Goal: Task Accomplishment & Management: Complete application form

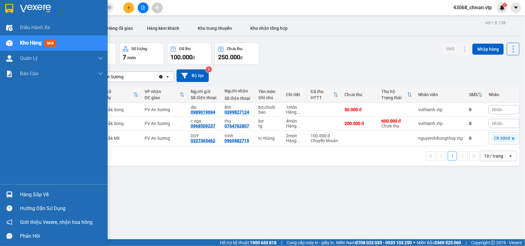
click at [45, 194] on div "Hàng sắp về" at bounding box center [61, 194] width 83 height 9
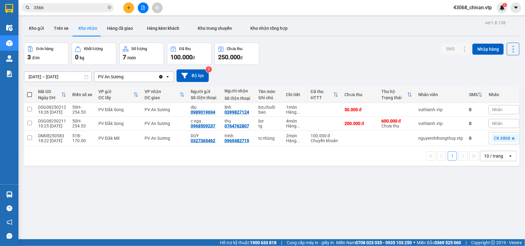
drag, startPoint x: 326, startPoint y: 196, endPoint x: 111, endPoint y: 157, distance: 218.0
click at [323, 196] on section "Kết quả tìm kiếm ( 6 ) Bộ lọc Mã ĐH Trạng thái Món hàng Thu hộ Tổng cước Chưa c…" at bounding box center [262, 123] width 525 height 246
click at [310, 54] on div "Đơn hàng 3 đơn Khối lượng 0 kg Số lượng 7 món Đã thu 100.000 đ Chưa thu 250.000…" at bounding box center [271, 54] width 495 height 22
click at [58, 27] on button "Trên xe" at bounding box center [61, 28] width 25 height 15
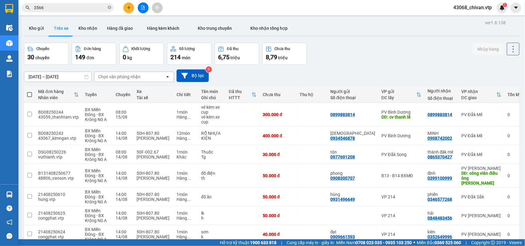
click at [125, 5] on button at bounding box center [128, 7] width 11 height 11
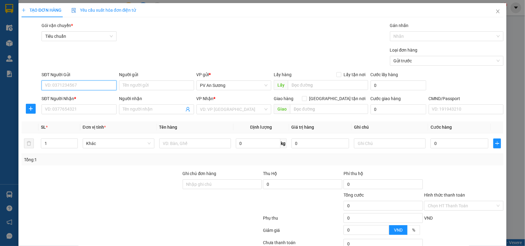
click at [92, 90] on input "SĐT Người Gửi" at bounding box center [78, 86] width 75 height 10
type input "0915972579"
click at [53, 104] on div "SĐT Người Nhận *" at bounding box center [78, 99] width 75 height 9
click at [55, 110] on input "SĐT Người Nhận *" at bounding box center [78, 110] width 75 height 10
type input "0968095373"
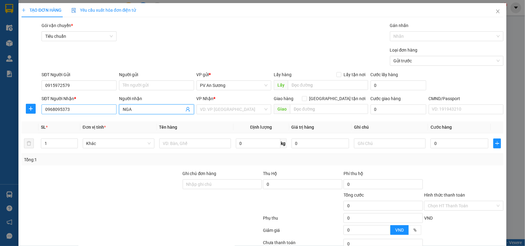
type input "NGA"
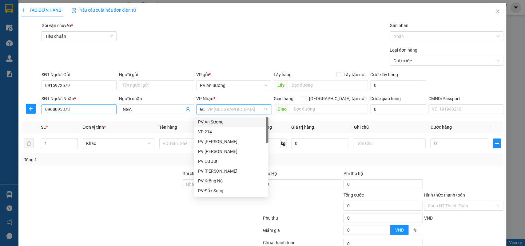
type input "GN"
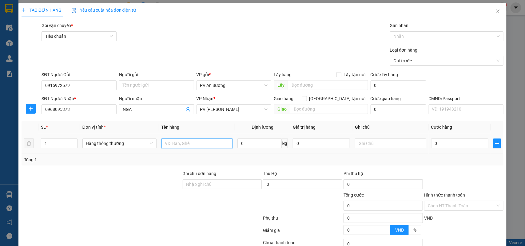
click at [190, 148] on input "text" at bounding box center [196, 144] width 71 height 10
type input "QA"
type input "VC"
type input "4"
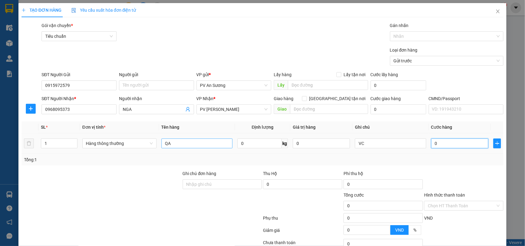
type input "4"
type input "40"
type input "400"
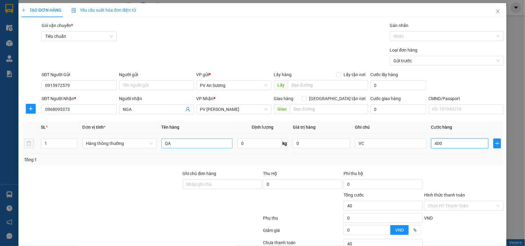
type input "400"
type input "4.000"
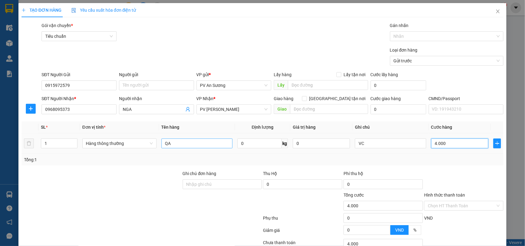
type input "40.000"
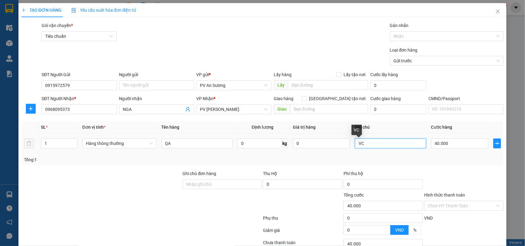
drag, startPoint x: 371, startPoint y: 142, endPoint x: 242, endPoint y: 131, distance: 129.5
click at [254, 130] on table "SL * Đơn vị tính * Tên hàng Định lượng Giá trị hàng Ghi chú Cước hàng 1 Hàng th…" at bounding box center [263, 137] width 482 height 33
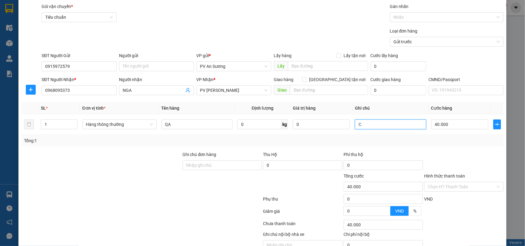
scroll to position [50, 0]
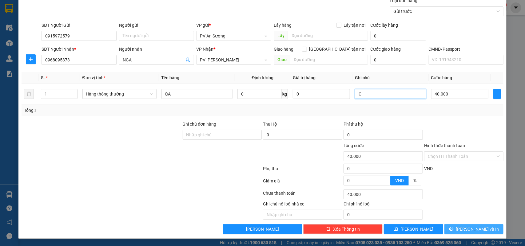
type input "C"
click at [470, 227] on span "[PERSON_NAME] và In" at bounding box center [477, 229] width 43 height 7
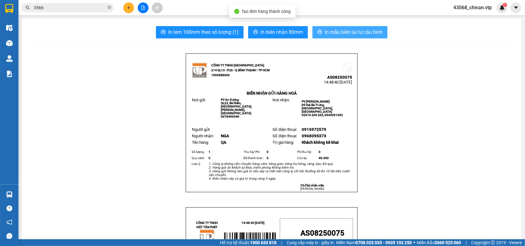
click at [365, 30] on span "In mẫu biên lai tự cấu hình" at bounding box center [354, 32] width 58 height 8
click at [125, 9] on button at bounding box center [128, 7] width 11 height 11
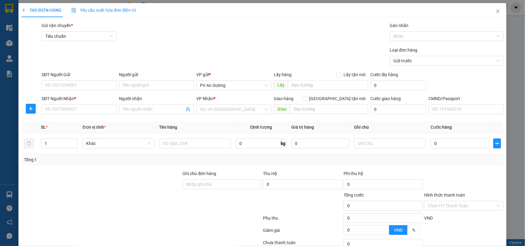
click at [85, 116] on div "SĐT Người Nhận * VD: 0377654321" at bounding box center [78, 106] width 75 height 22
click at [86, 108] on input "SĐT Người Nhận *" at bounding box center [78, 110] width 75 height 10
type input "0813534561"
click at [82, 124] on div "0813534561 - gấm" at bounding box center [78, 122] width 67 height 7
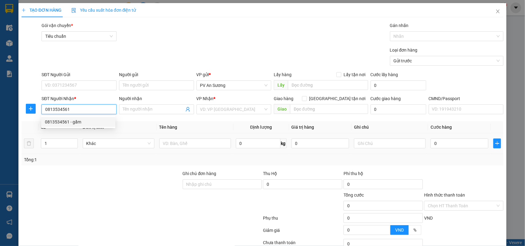
type input "gấm"
type input "0813534561"
click at [207, 145] on input "text" at bounding box center [196, 144] width 71 height 10
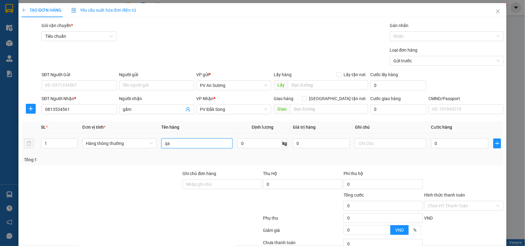
type input "qa"
type input "c"
type input "4"
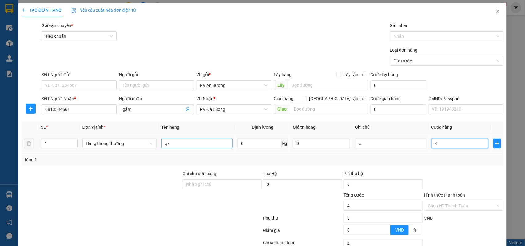
type input "40"
type input "400"
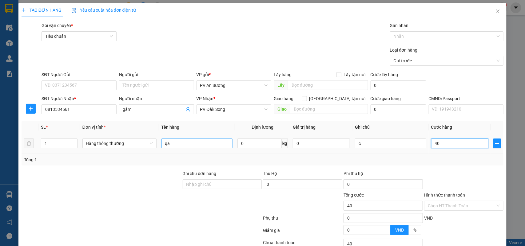
type input "400"
type input "4.000"
type input "40.000"
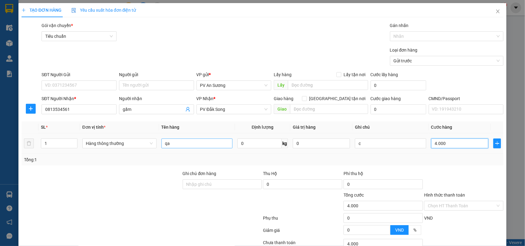
type input "40.000"
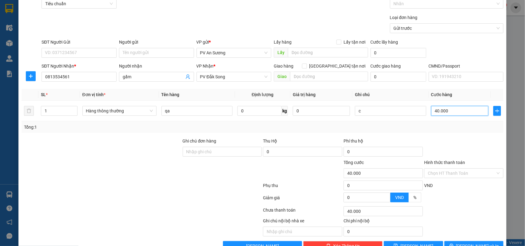
scroll to position [50, 0]
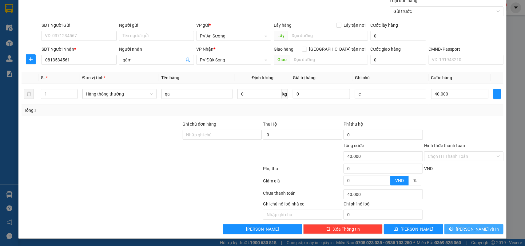
click at [472, 232] on span "[PERSON_NAME] và In" at bounding box center [477, 229] width 43 height 7
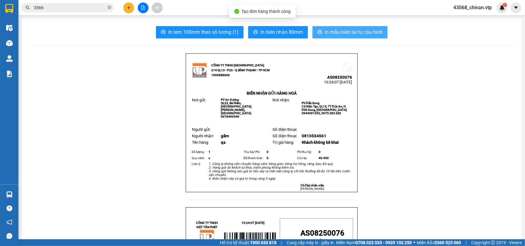
click at [342, 37] on button "In mẫu biên lai tự cấu hình" at bounding box center [349, 32] width 75 height 12
click at [92, 6] on input "3566" at bounding box center [70, 7] width 73 height 7
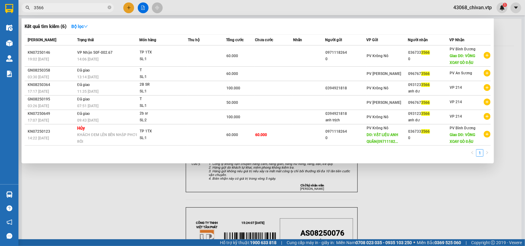
click at [92, 6] on input "3566" at bounding box center [70, 7] width 73 height 7
type input "807"
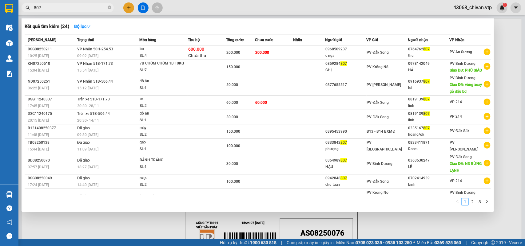
click at [506, 54] on div at bounding box center [262, 123] width 525 height 246
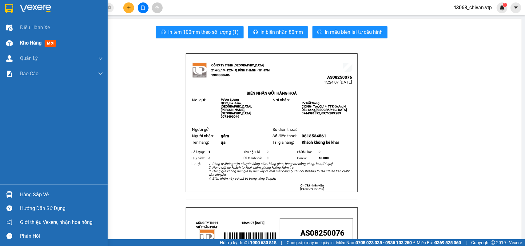
click at [14, 41] on div at bounding box center [9, 43] width 11 height 11
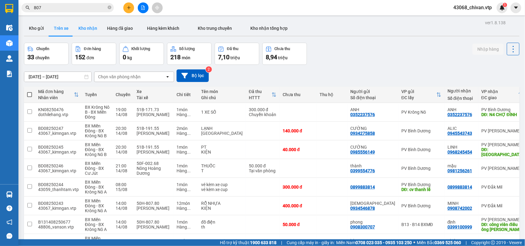
click at [89, 30] on button "Kho nhận" at bounding box center [87, 28] width 29 height 15
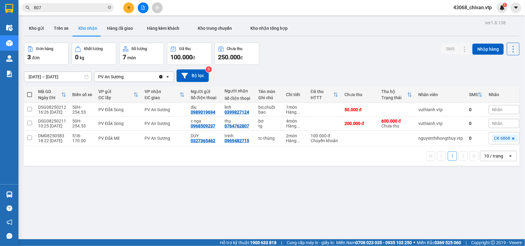
drag, startPoint x: 102, startPoint y: 169, endPoint x: 35, endPoint y: 126, distance: 79.6
click at [101, 169] on div "ver 1.8.138 Kho gửi Trên xe Kho nhận Hàng đã giao Hàng kèm khách Kho trung chuy…" at bounding box center [272, 141] width 500 height 246
click at [31, 28] on button "Kho gửi" at bounding box center [36, 28] width 25 height 15
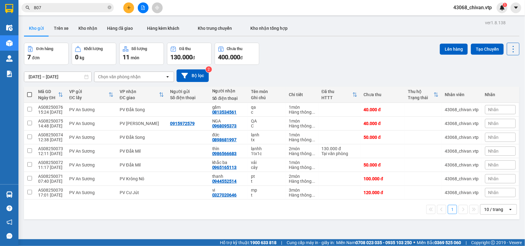
click at [34, 93] on th at bounding box center [29, 95] width 11 height 16
drag, startPoint x: 30, startPoint y: 90, endPoint x: 248, endPoint y: 102, distance: 218.3
click at [30, 90] on th at bounding box center [29, 95] width 11 height 16
click at [30, 94] on span at bounding box center [29, 94] width 5 height 5
click at [30, 92] on input "checkbox" at bounding box center [30, 92] width 0 height 0
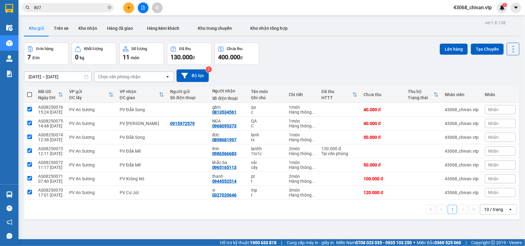
checkbox input "true"
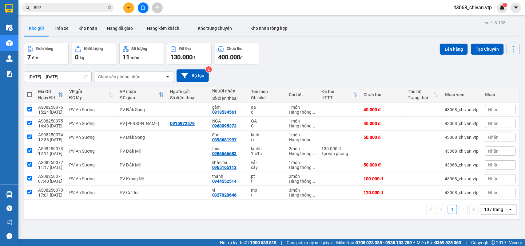
checkbox input "true"
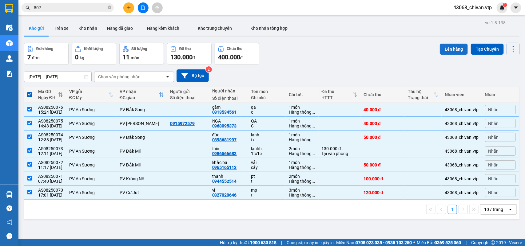
click at [450, 51] on button "Lên hàng" at bounding box center [454, 49] width 28 height 11
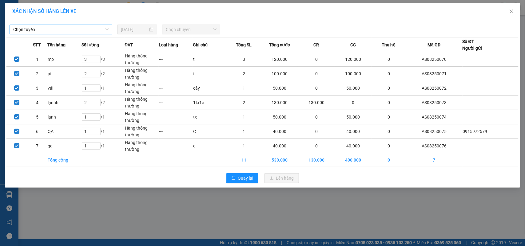
click at [85, 31] on span "Chọn tuyến" at bounding box center [60, 29] width 95 height 9
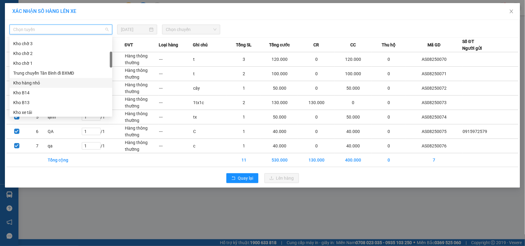
scroll to position [154, 0]
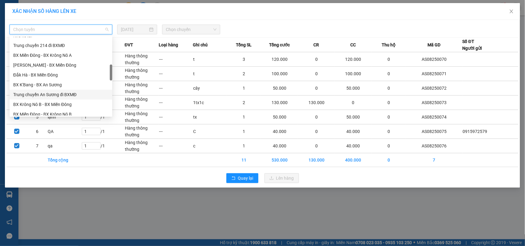
click at [59, 94] on div "Trung chuyển An Sương đi BXMĐ" at bounding box center [60, 94] width 95 height 7
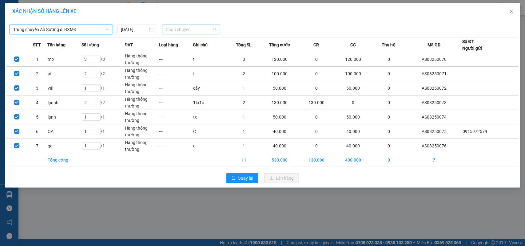
click at [195, 26] on span "Chọn chuyến" at bounding box center [191, 29] width 50 height 9
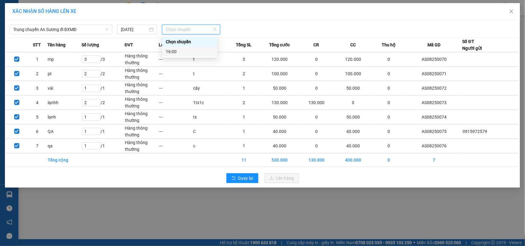
click at [196, 49] on div "16:00" at bounding box center [190, 51] width 48 height 7
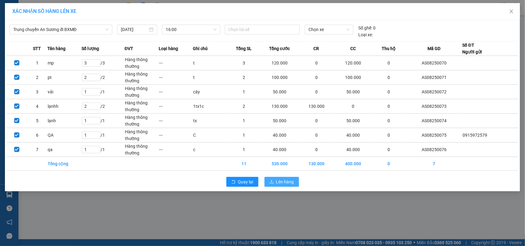
click at [283, 187] on button "Lên hàng" at bounding box center [281, 182] width 34 height 10
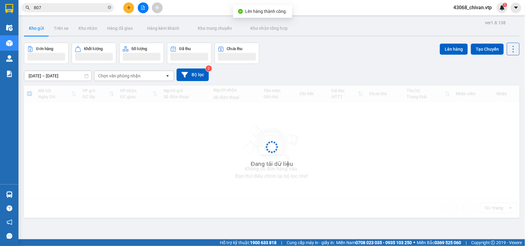
click at [140, 9] on button at bounding box center [143, 7] width 11 height 11
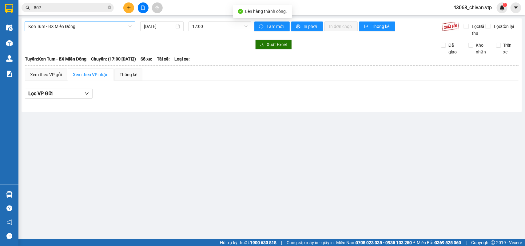
click at [123, 28] on span "Kon Tum - BX Miền Đông" at bounding box center [79, 26] width 103 height 9
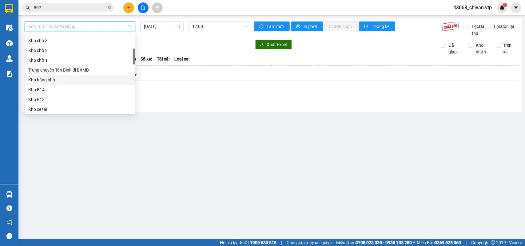
scroll to position [154, 0]
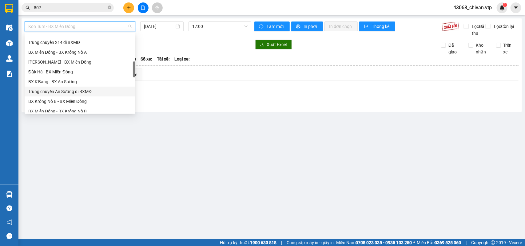
click at [88, 87] on div "Trung chuyển An Sương đi BXMĐ" at bounding box center [80, 92] width 111 height 10
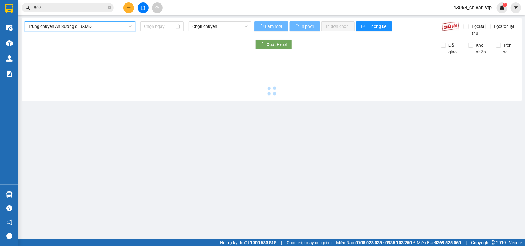
type input "[DATE]"
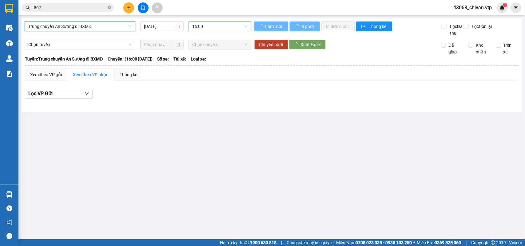
click at [208, 27] on span "16:00" at bounding box center [219, 26] width 55 height 9
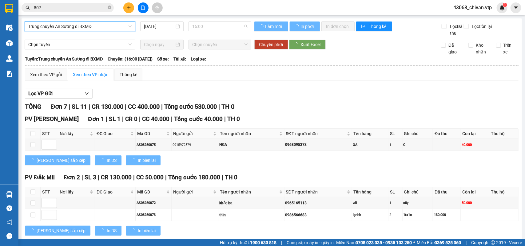
click at [354, 72] on table "Việt Tân Phát 1900888606 214 QL13, P.26, Q. Bình Thạnh PHƠI HÀNG 16:19 [DATE] […" at bounding box center [272, 243] width 494 height 376
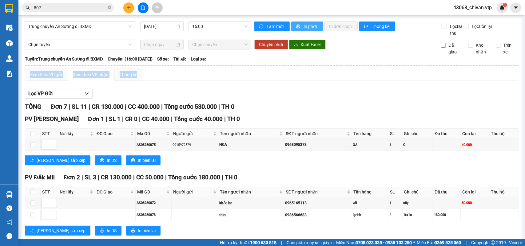
click at [300, 28] on button "In phơi" at bounding box center [307, 27] width 32 height 10
click at [127, 13] on button at bounding box center [128, 7] width 11 height 11
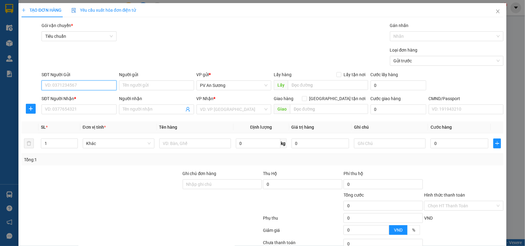
click at [94, 88] on input "SĐT Người Gửi" at bounding box center [78, 86] width 75 height 10
click at [76, 127] on div "SL *" at bounding box center [59, 127] width 37 height 7
click at [105, 105] on input "SĐT Người Nhận *" at bounding box center [78, 110] width 75 height 10
type input "0942845444"
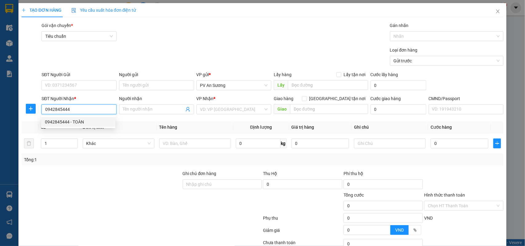
click at [97, 119] on div "0942845444 - TOÀN" at bounding box center [78, 122] width 67 height 7
type input "TOÀN"
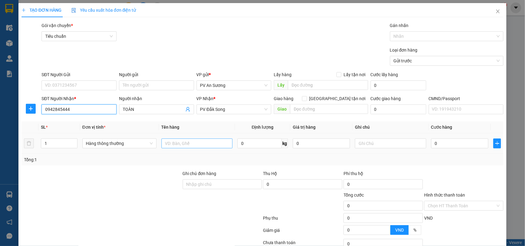
type input "0942845444"
click at [194, 144] on input "text" at bounding box center [196, 144] width 71 height 10
drag, startPoint x: 56, startPoint y: 143, endPoint x: 0, endPoint y: 143, distance: 56.3
click at [0, 143] on div "TẠO ĐƠN HÀNG Yêu cầu xuất hóa đơn điện tử Transit Pickup Surcharge Ids Transit …" at bounding box center [262, 123] width 525 height 246
type input "2"
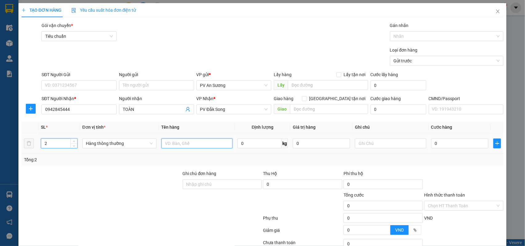
click at [202, 146] on input "text" at bounding box center [196, 144] width 71 height 10
type input "pt"
type input "t"
type input "8"
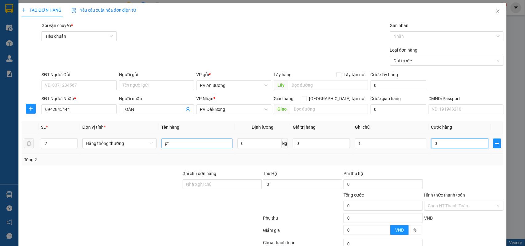
type input "8"
type input "80"
type input "800"
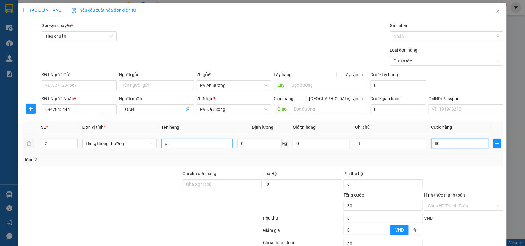
type input "800"
type input "8.000"
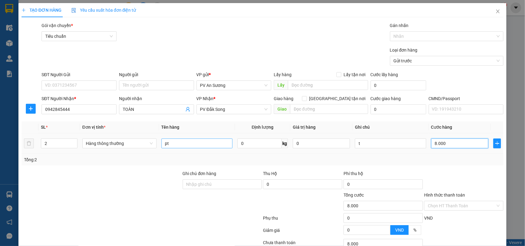
type input "80.000"
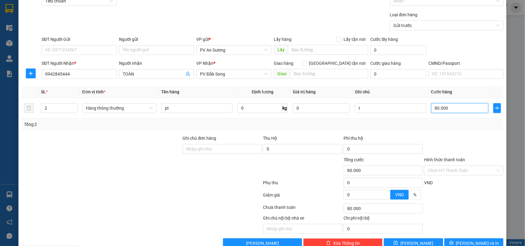
scroll to position [50, 0]
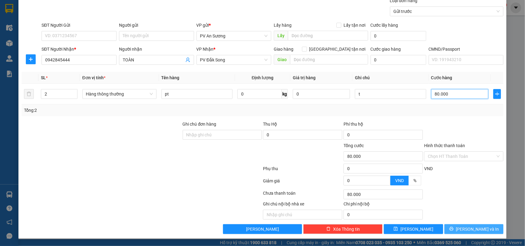
type input "80.000"
click at [474, 233] on span "[PERSON_NAME] và In" at bounding box center [477, 229] width 43 height 7
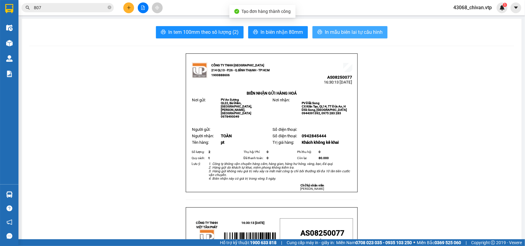
click at [337, 33] on span "In mẫu biên lai tự cấu hình" at bounding box center [354, 32] width 58 height 8
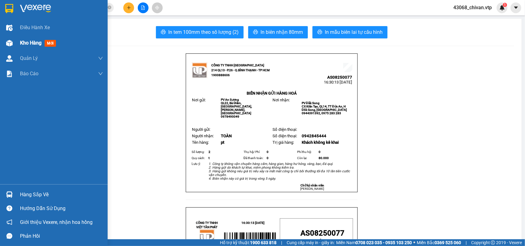
click at [16, 40] on div "Kho hàng mới" at bounding box center [54, 42] width 108 height 15
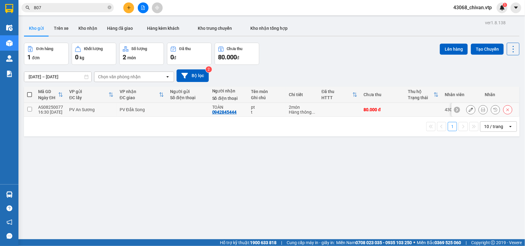
click at [41, 108] on div "AS08250077" at bounding box center [50, 107] width 25 height 5
checkbox input "true"
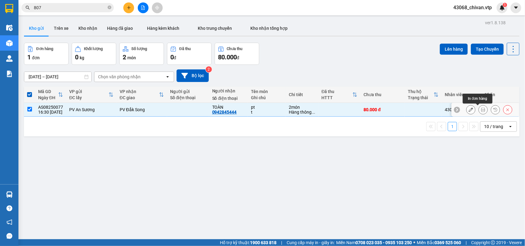
click at [481, 110] on icon at bounding box center [483, 110] width 4 height 4
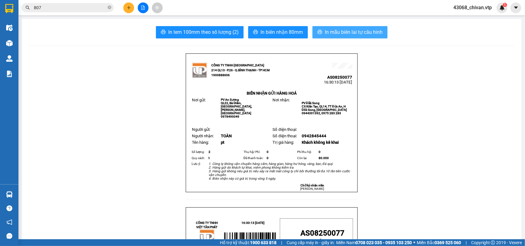
click at [360, 36] on span "In mẫu biên lai tự cấu hình" at bounding box center [354, 32] width 58 height 8
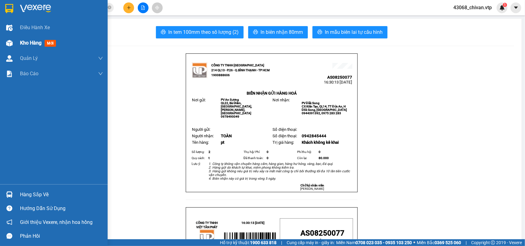
click at [33, 41] on span "Kho hàng" at bounding box center [31, 43] width 22 height 6
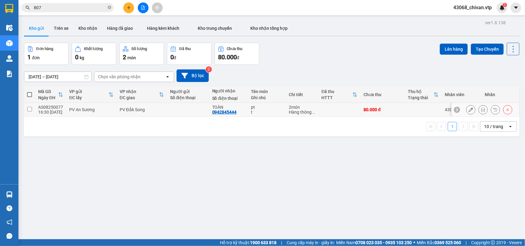
click at [41, 111] on div "16:30 [DATE]" at bounding box center [50, 112] width 25 height 5
checkbox input "true"
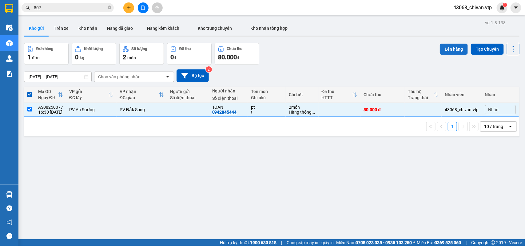
click at [440, 50] on button "Lên hàng" at bounding box center [454, 49] width 28 height 11
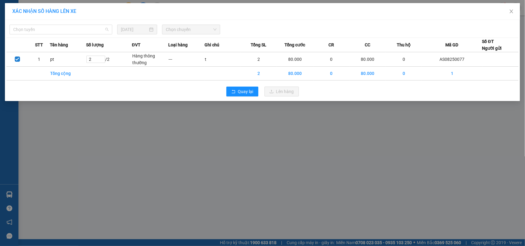
drag, startPoint x: 97, startPoint y: 28, endPoint x: 81, endPoint y: 67, distance: 42.3
click at [96, 28] on span "Chọn tuyến" at bounding box center [60, 29] width 95 height 9
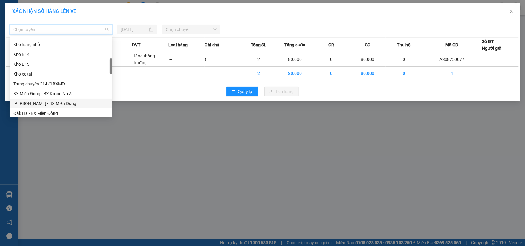
scroll to position [192, 0]
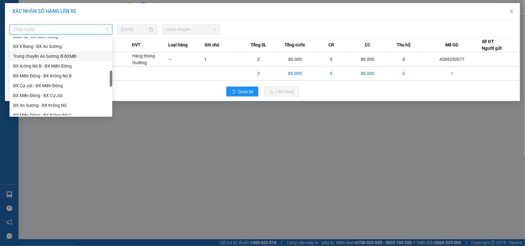
click at [57, 58] on div "Trung chuyển An Sương đi BXMĐ" at bounding box center [60, 56] width 95 height 7
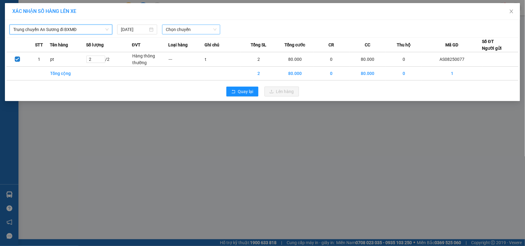
click at [194, 33] on span "Chọn chuyến" at bounding box center [191, 29] width 50 height 9
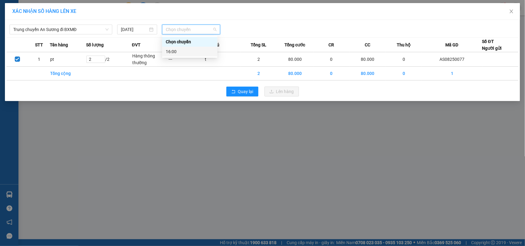
click at [199, 50] on div "16:00" at bounding box center [190, 51] width 48 height 7
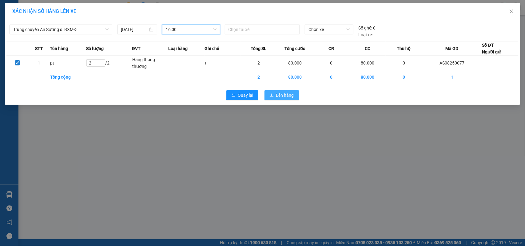
click at [278, 94] on span "Lên hàng" at bounding box center [285, 95] width 18 height 7
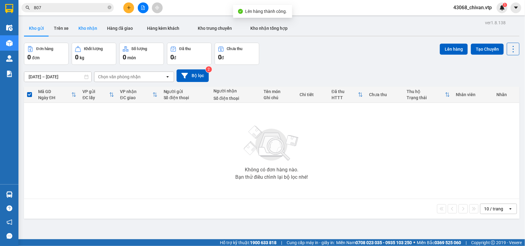
click at [85, 28] on button "Kho nhận" at bounding box center [87, 28] width 29 height 15
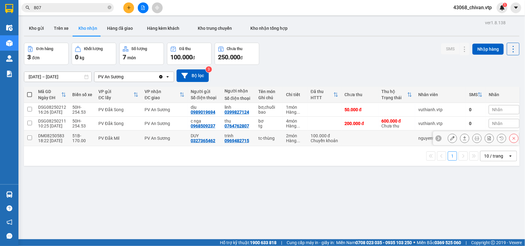
click at [31, 140] on td at bounding box center [29, 139] width 11 height 16
checkbox input "true"
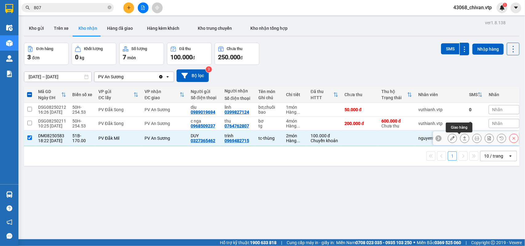
click at [461, 139] on button at bounding box center [464, 138] width 9 height 11
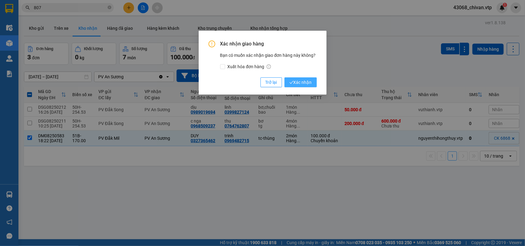
click at [313, 85] on button "Xác nhận" at bounding box center [300, 82] width 32 height 10
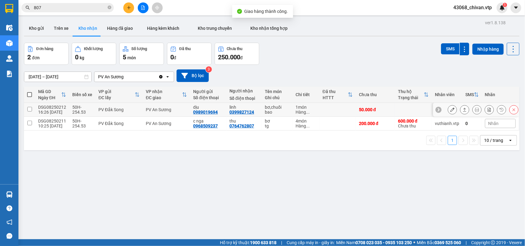
click at [460, 108] on button at bounding box center [464, 110] width 9 height 11
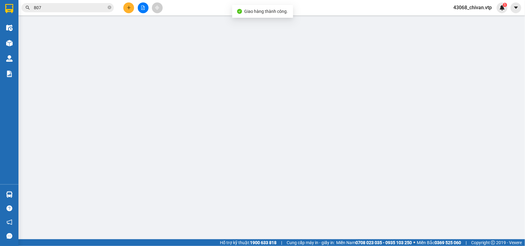
type input "0989019694"
type input "dịu"
type input "0399827124"
type input "linh"
type input "50.000"
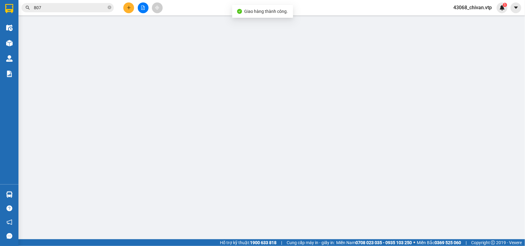
type input "50.000"
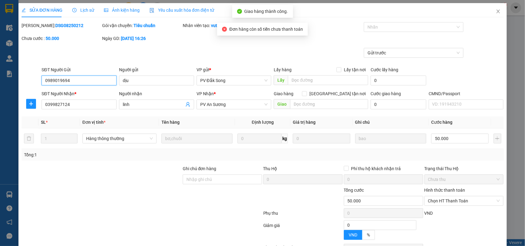
type input "2.500"
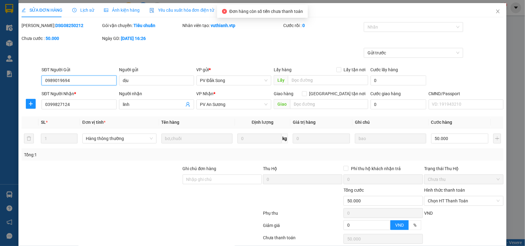
scroll to position [42, 0]
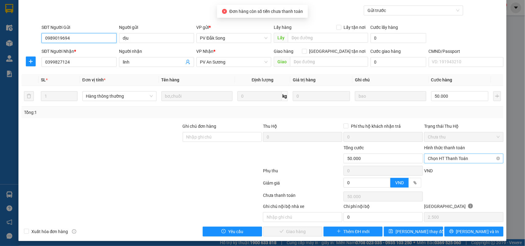
click at [445, 157] on span "Chọn HT Thanh Toán" at bounding box center [464, 158] width 72 height 9
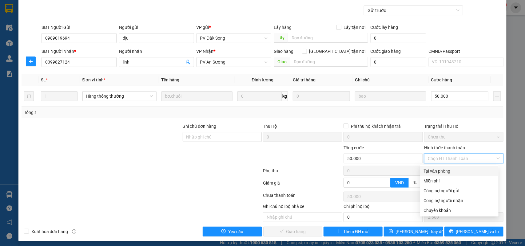
click at [444, 170] on div "Tại văn phòng" at bounding box center [459, 171] width 71 height 7
type input "0"
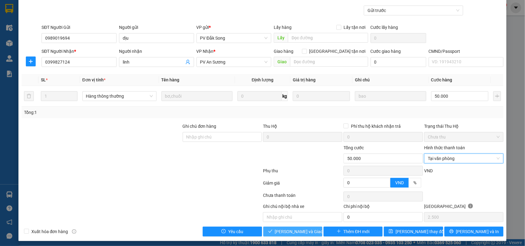
click at [303, 235] on span "[PERSON_NAME] và Giao hàng" at bounding box center [304, 231] width 59 height 7
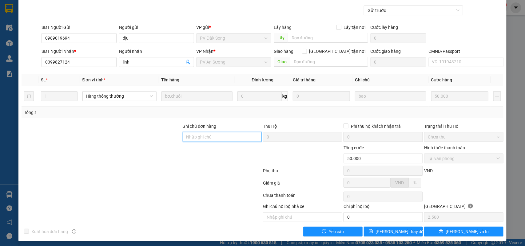
click at [230, 137] on input "Ghi chú đơn hàng" at bounding box center [222, 137] width 79 height 10
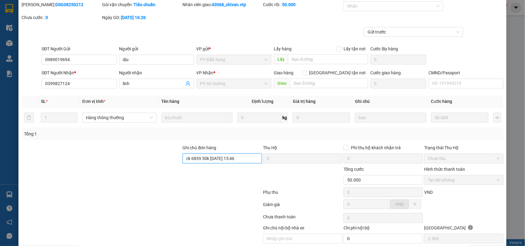
scroll to position [0, 0]
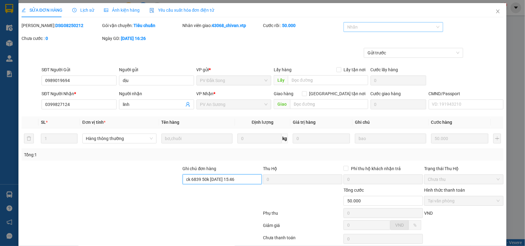
click at [397, 26] on div at bounding box center [390, 26] width 90 height 7
type input "ck 6839 50k [DATE] 15:46"
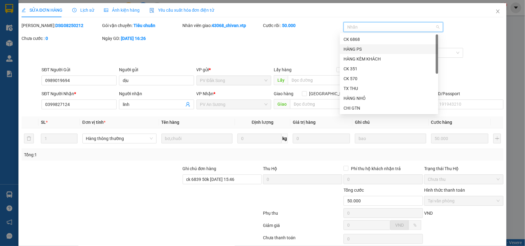
scroll to position [56, 0]
click at [361, 110] on div "CK 6839" at bounding box center [388, 111] width 91 height 7
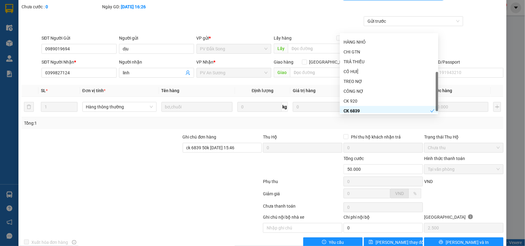
scroll to position [45, 0]
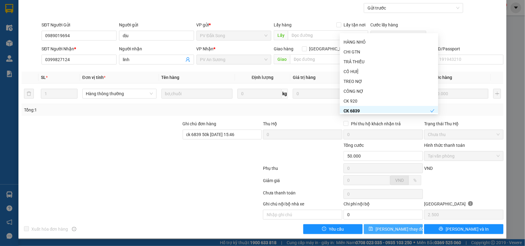
click at [388, 228] on span "[PERSON_NAME] thay đổi" at bounding box center [399, 229] width 49 height 7
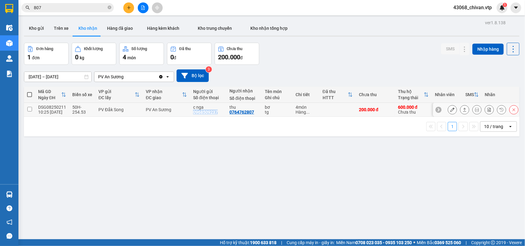
drag, startPoint x: 217, startPoint y: 112, endPoint x: 189, endPoint y: 107, distance: 28.2
click at [191, 112] on td "c nga 0968509237" at bounding box center [208, 110] width 36 height 14
checkbox input "true"
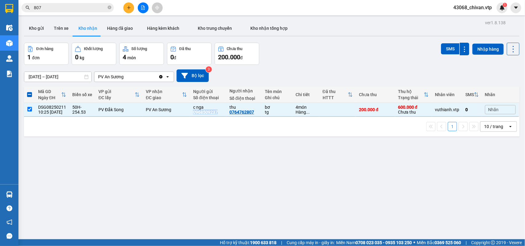
copy div "0968509237"
click at [127, 6] on icon "plus" at bounding box center [129, 8] width 4 height 4
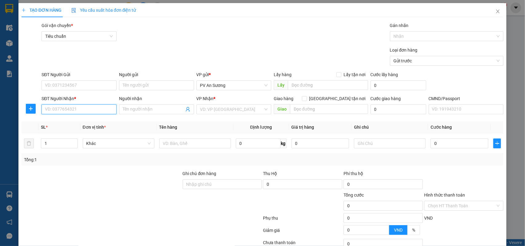
click at [89, 109] on input "SĐT Người Nhận *" at bounding box center [78, 110] width 75 height 10
paste input "0968509237"
type input "0968509237"
click at [79, 86] on input "SĐT Người Gửi" at bounding box center [78, 86] width 75 height 10
type input "0764762807"
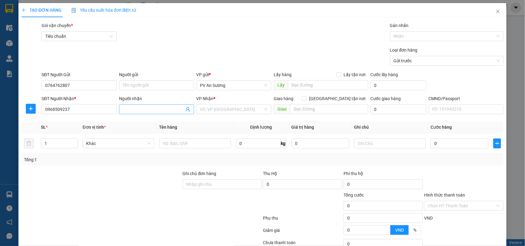
click at [145, 106] on span at bounding box center [156, 110] width 75 height 10
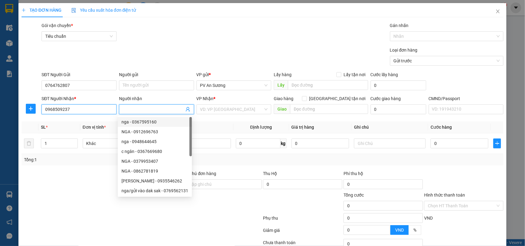
click at [71, 111] on input "0968509237" at bounding box center [78, 110] width 75 height 10
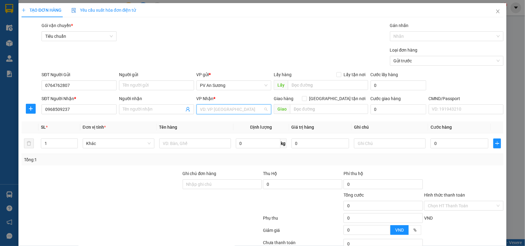
click at [234, 114] on input "search" at bounding box center [231, 109] width 63 height 9
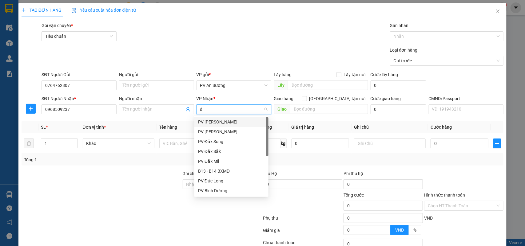
type input "ds"
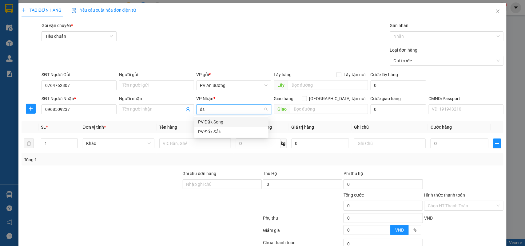
drag, startPoint x: 226, startPoint y: 117, endPoint x: 215, endPoint y: 127, distance: 14.6
click at [227, 117] on div "PV Đắk Song" at bounding box center [231, 122] width 74 height 10
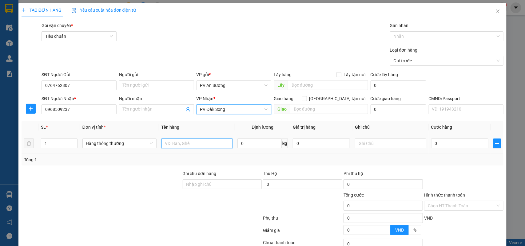
click at [192, 145] on input "text" at bounding box center [196, 144] width 71 height 10
type input "th dsg08250211"
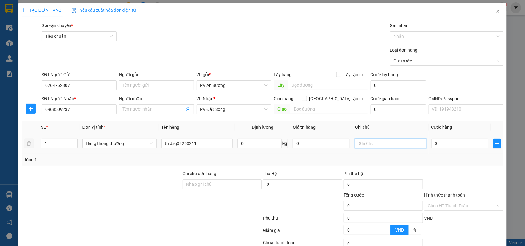
click at [392, 147] on input "text" at bounding box center [390, 144] width 71 height 10
type input "6"
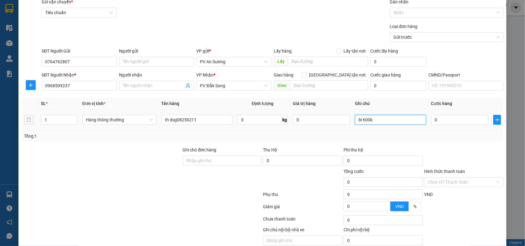
scroll to position [50, 0]
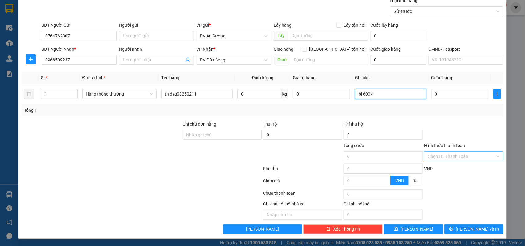
type input "bì 600k"
click at [439, 155] on input "Hình thức thanh toán" at bounding box center [462, 156] width 68 height 9
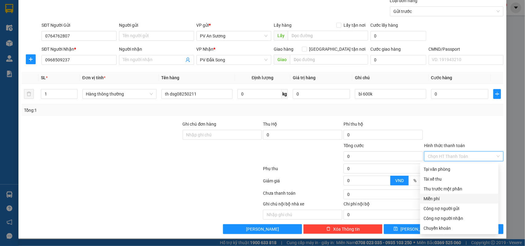
click at [443, 199] on div "Miễn phí" at bounding box center [459, 198] width 71 height 7
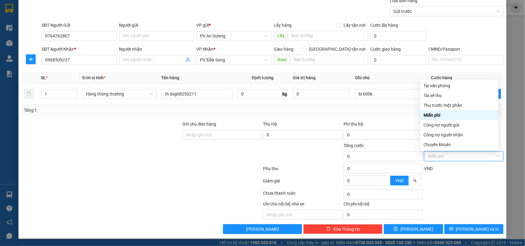
click at [450, 112] on div "Miễn phí" at bounding box center [459, 115] width 71 height 7
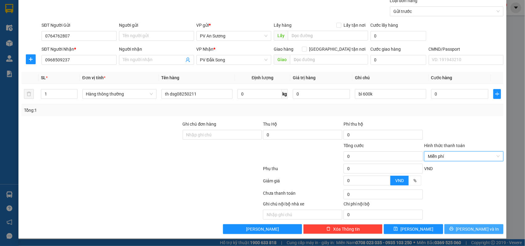
click at [464, 229] on span "[PERSON_NAME] và In" at bounding box center [477, 229] width 43 height 7
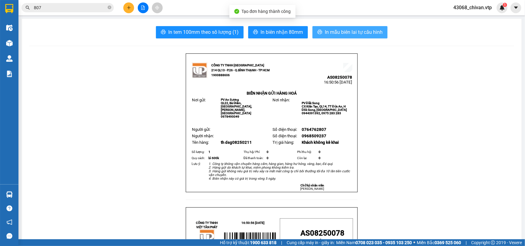
click at [346, 37] on button "In mẫu biên lai tự cấu hình" at bounding box center [349, 32] width 75 height 12
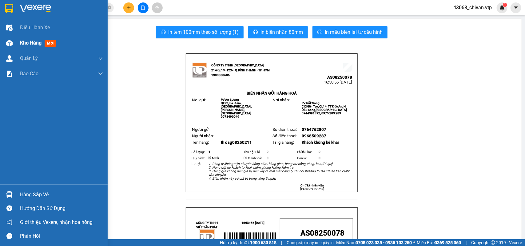
click at [28, 45] on span "Kho hàng" at bounding box center [31, 43] width 22 height 6
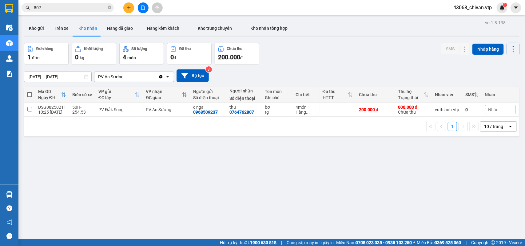
click at [315, 132] on div "1 10 / trang open" at bounding box center [271, 126] width 490 height 10
click at [460, 111] on button at bounding box center [464, 110] width 9 height 11
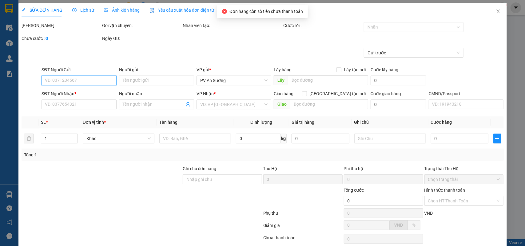
type input "0968509237"
type input "c nga"
type input "0764762807"
type input "thu"
type input "20.000"
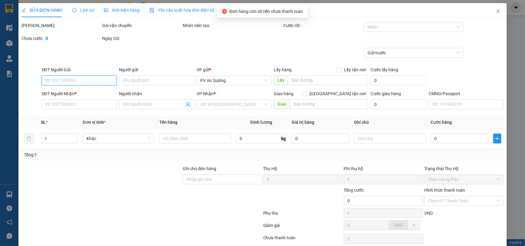
type input "200.000"
type input "9.000"
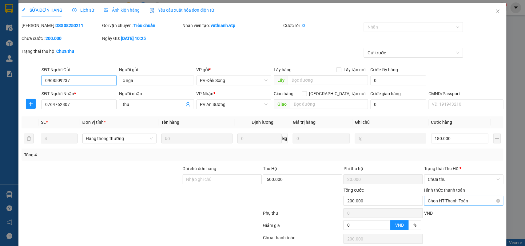
click at [443, 204] on span "Chọn HT Thanh Toán" at bounding box center [464, 200] width 72 height 9
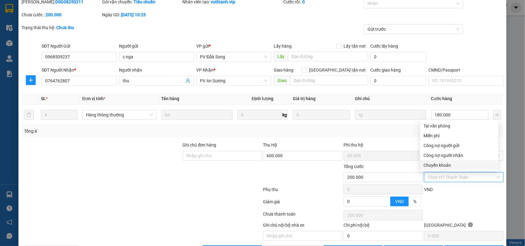
scroll to position [45, 0]
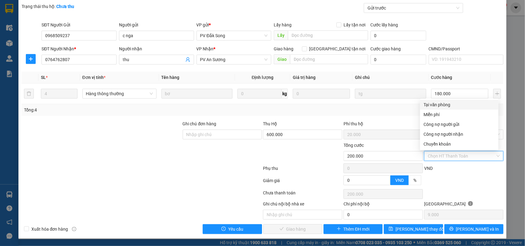
click at [434, 102] on div "Tại văn phòng" at bounding box center [459, 104] width 71 height 7
type input "0"
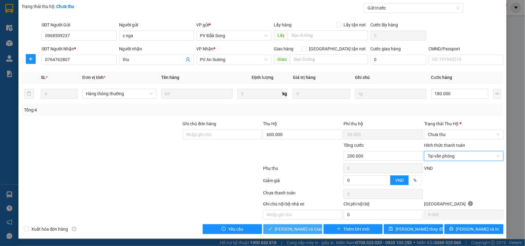
click at [307, 231] on span "[PERSON_NAME] và Giao hàng" at bounding box center [304, 229] width 59 height 7
click at [310, 228] on button "[PERSON_NAME] và Giao hàng" at bounding box center [292, 229] width 59 height 10
click at [465, 158] on span "Tại văn phòng" at bounding box center [464, 156] width 72 height 9
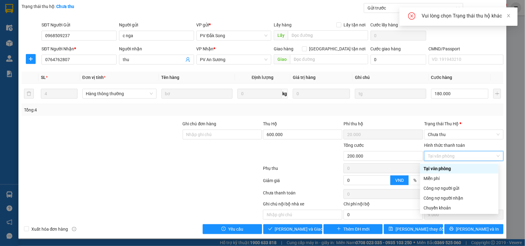
click at [444, 168] on div "Tại văn phòng" at bounding box center [459, 168] width 71 height 7
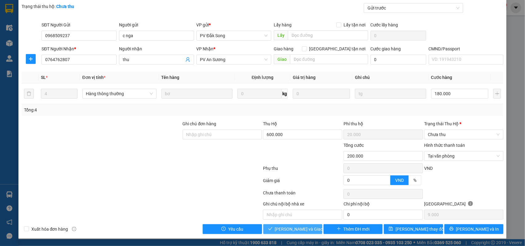
click at [286, 230] on span "[PERSON_NAME] và Giao hàng" at bounding box center [304, 229] width 59 height 7
click at [443, 137] on span "Chưa thu" at bounding box center [464, 134] width 72 height 9
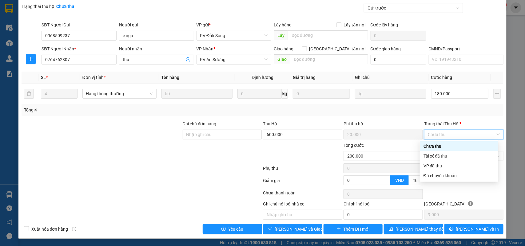
click at [443, 137] on span "Chưa thu" at bounding box center [464, 134] width 72 height 9
click at [441, 169] on div "VP đã thu" at bounding box center [458, 166] width 71 height 7
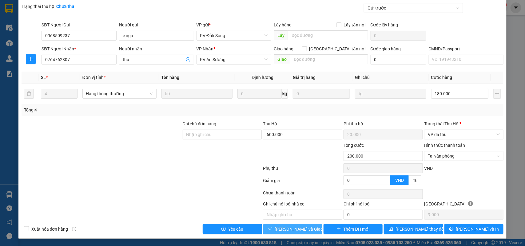
click at [279, 234] on button "[PERSON_NAME] và Giao hàng" at bounding box center [292, 229] width 59 height 10
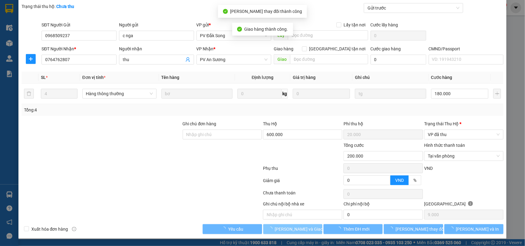
scroll to position [0, 0]
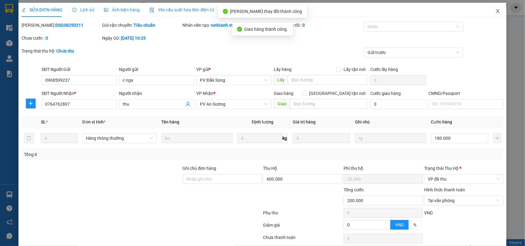
click at [491, 8] on span "Close" at bounding box center [497, 11] width 17 height 17
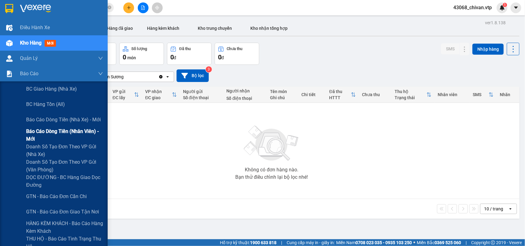
click at [71, 137] on span "Báo cáo dòng tiền (nhân viên) - mới" at bounding box center [64, 135] width 77 height 15
